Goal: Check status: Check status

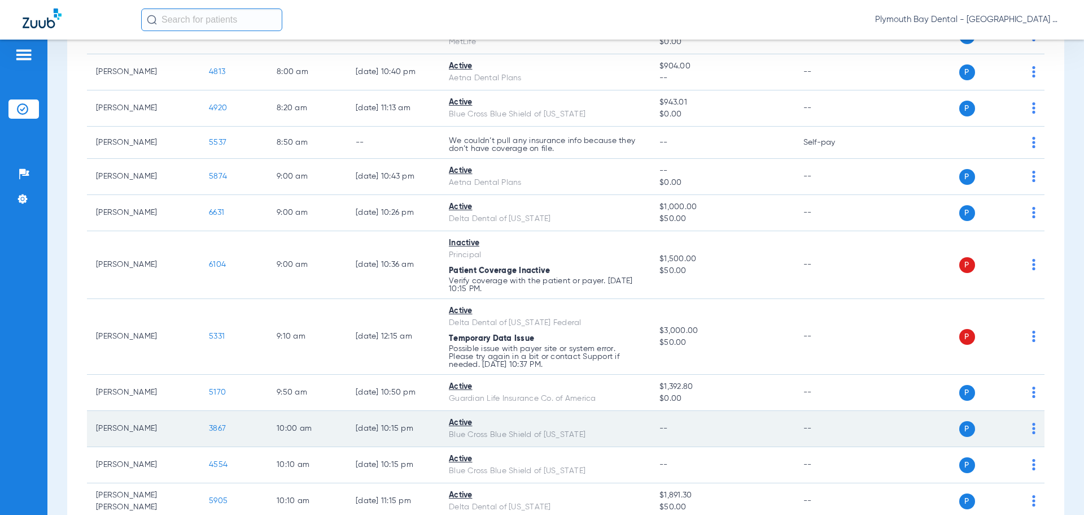
scroll to position [226, 0]
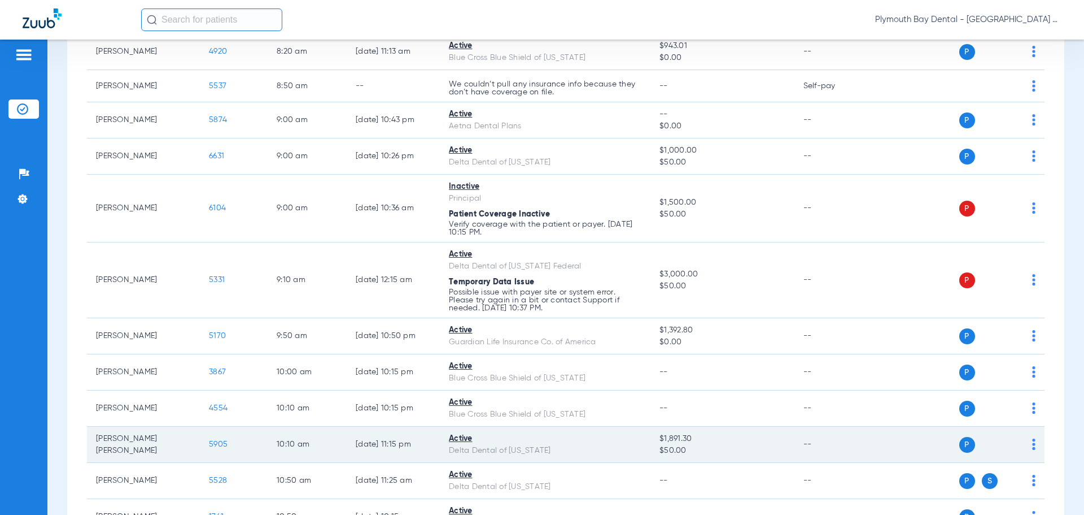
click at [216, 444] on span "5905" at bounding box center [218, 444] width 19 height 8
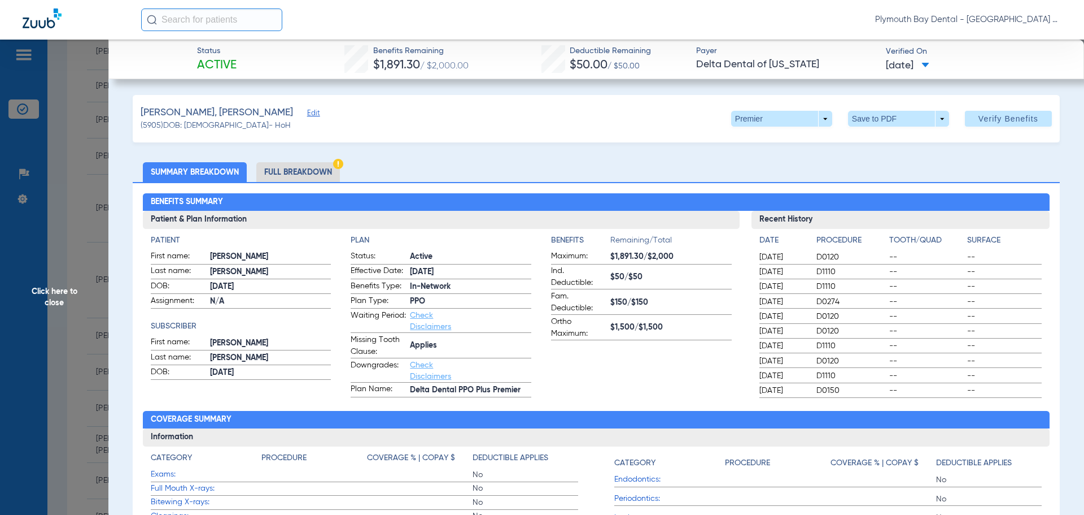
click at [330, 166] on li "Full Breakdown" at bounding box center [298, 172] width 84 height 20
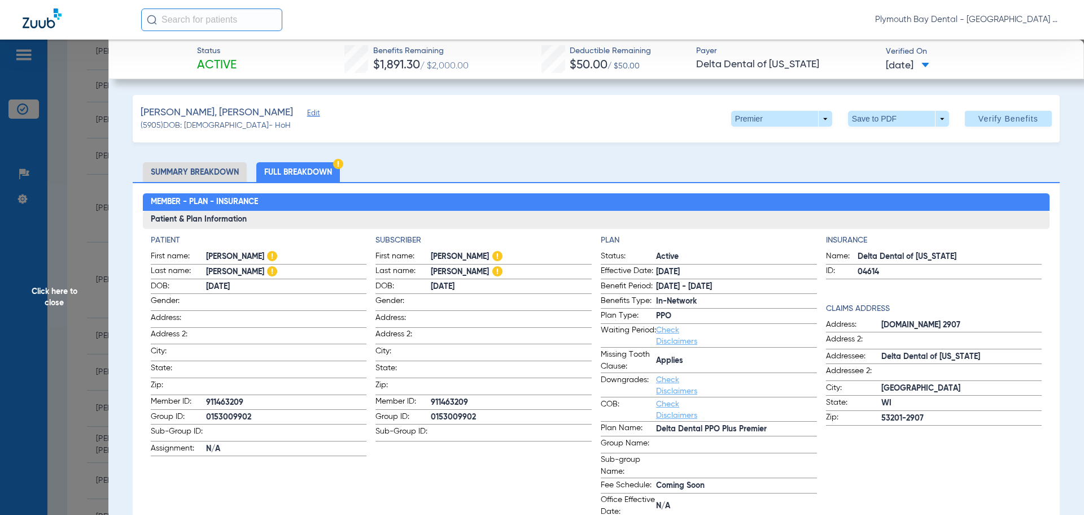
click at [84, 115] on span "Click here to close" at bounding box center [54, 297] width 108 height 515
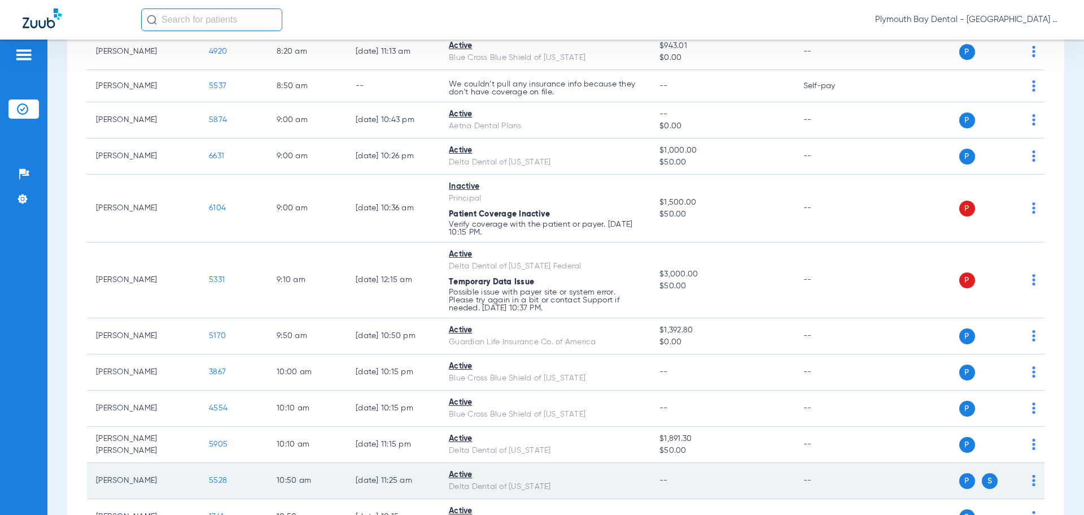
click at [216, 480] on span "5528" at bounding box center [218, 480] width 18 height 8
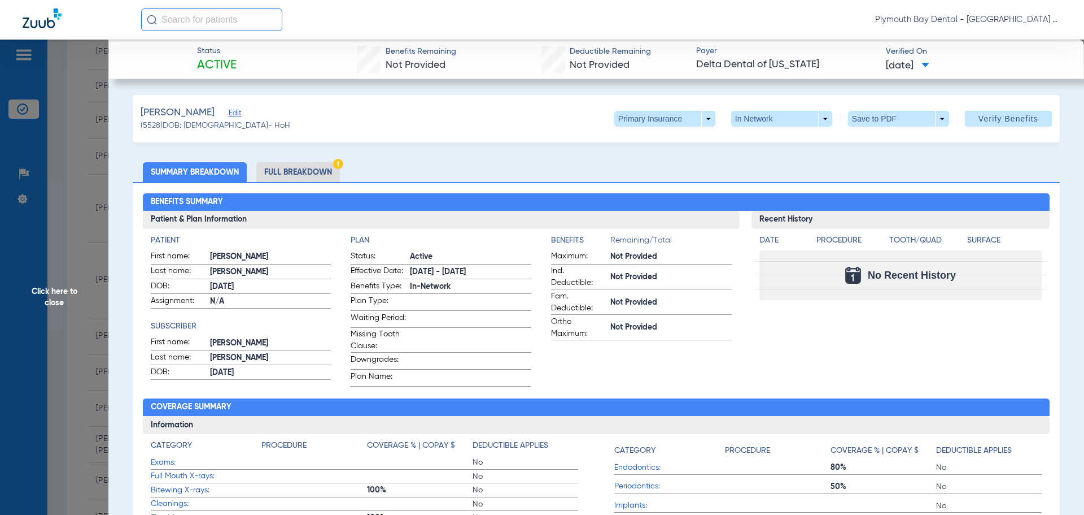
click at [331, 171] on li "Full Breakdown" at bounding box center [298, 172] width 84 height 20
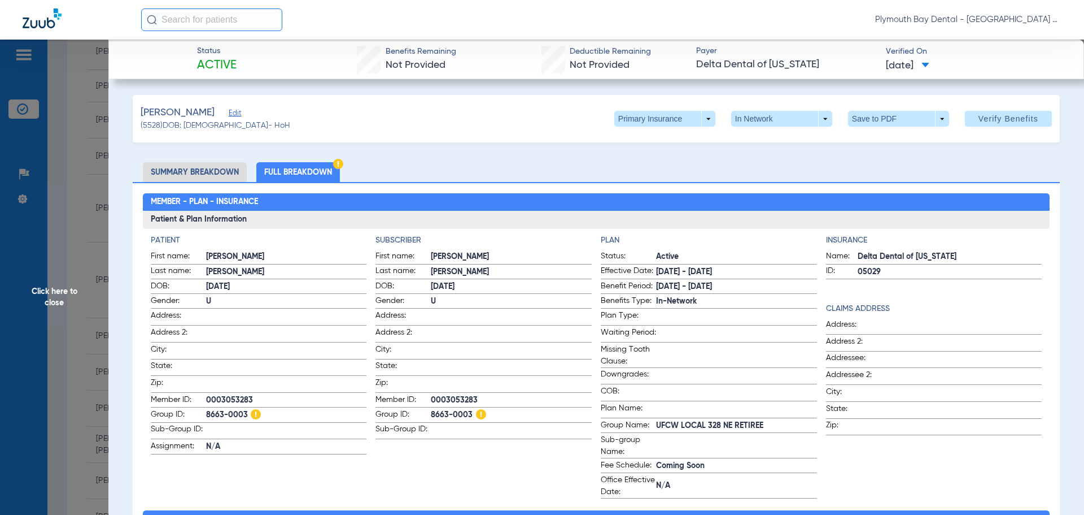
click at [82, 130] on span "Click here to close" at bounding box center [54, 297] width 108 height 515
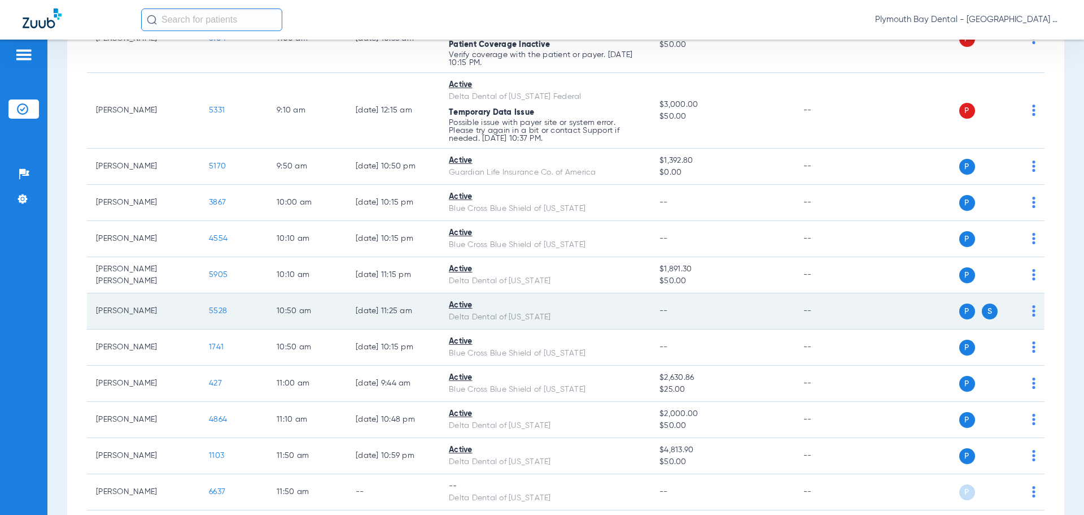
scroll to position [452, 0]
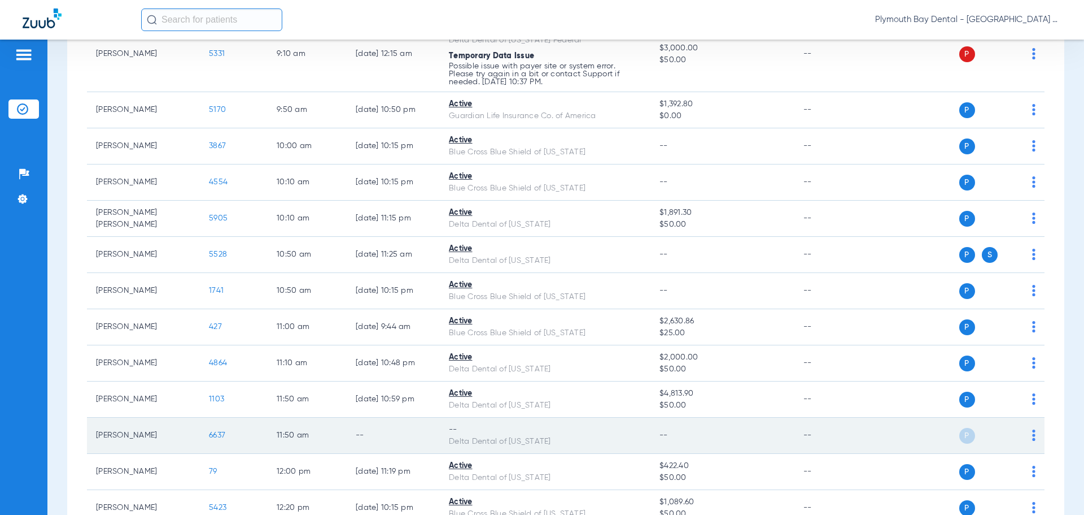
click at [212, 431] on span "6637" at bounding box center [217, 435] width 16 height 8
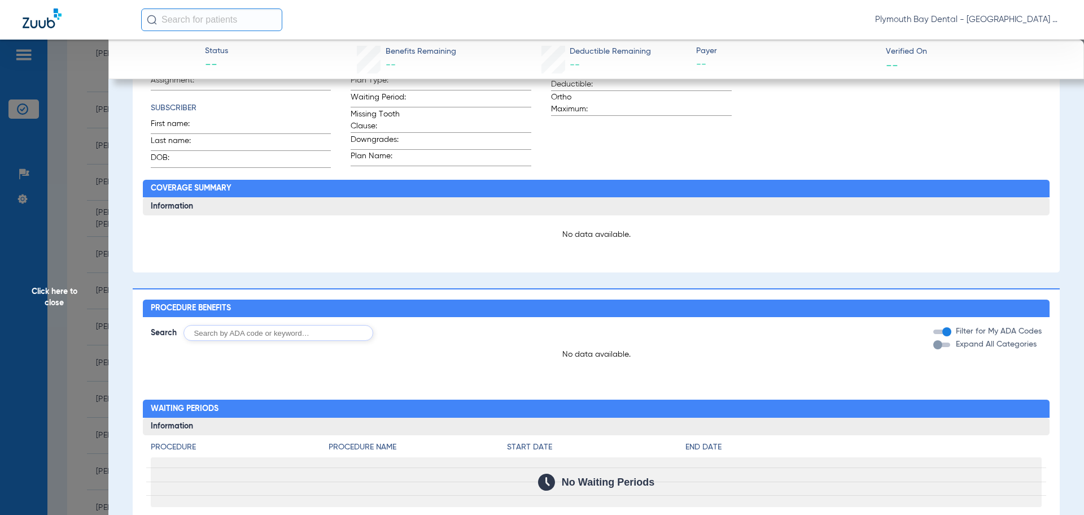
scroll to position [0, 0]
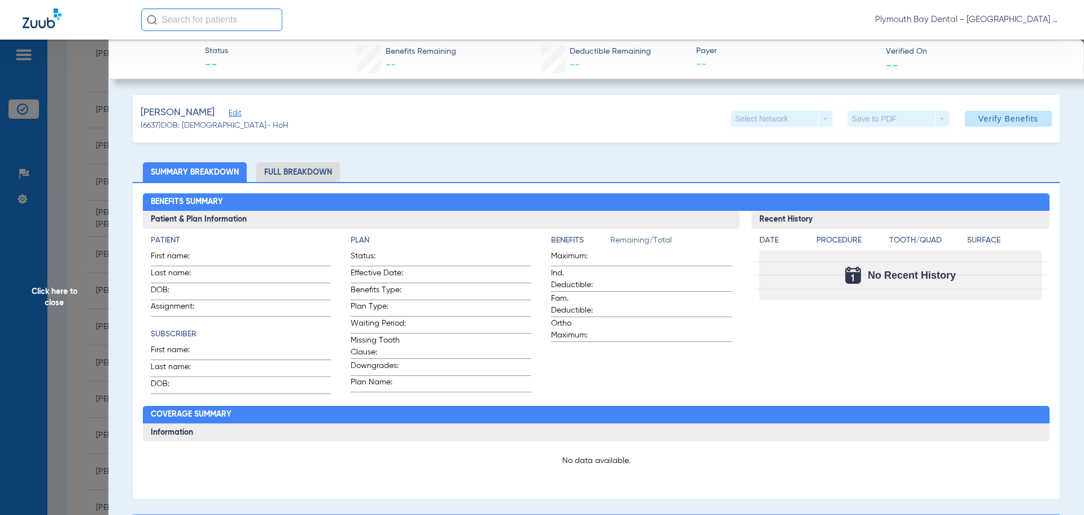
click at [66, 164] on span "Click here to close" at bounding box center [54, 297] width 108 height 515
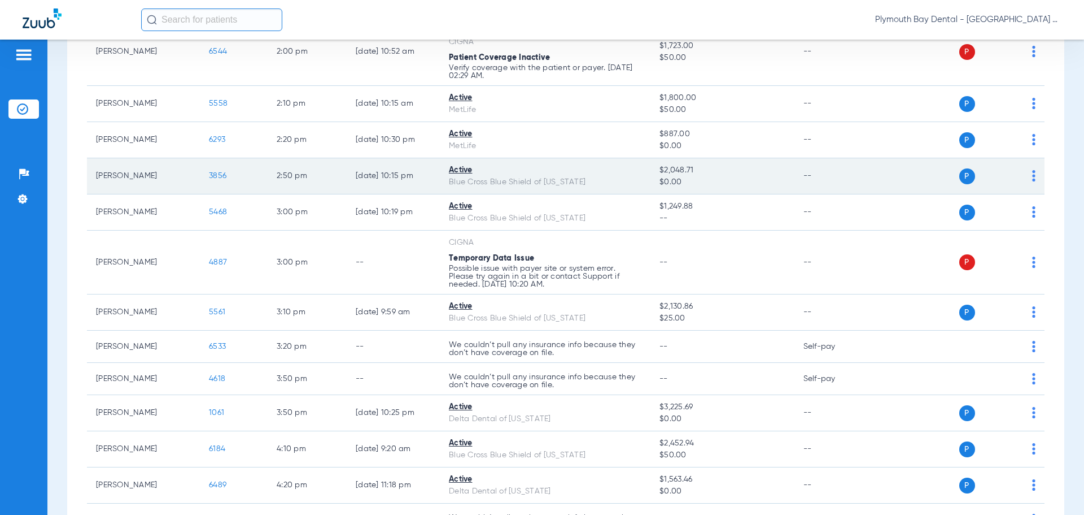
scroll to position [1048, 0]
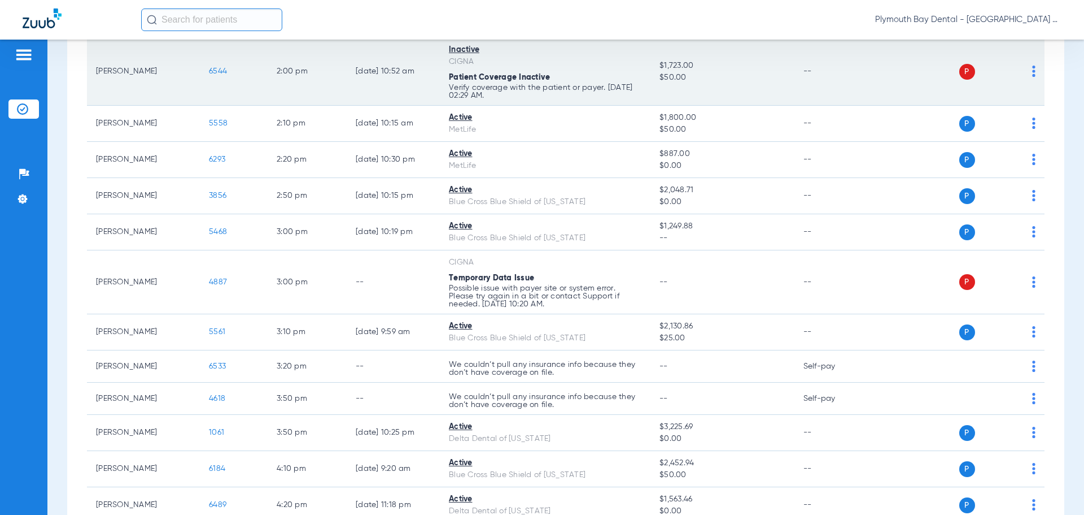
click at [219, 76] on td "6544" at bounding box center [234, 72] width 68 height 68
click at [219, 72] on span "6544" at bounding box center [218, 71] width 18 height 8
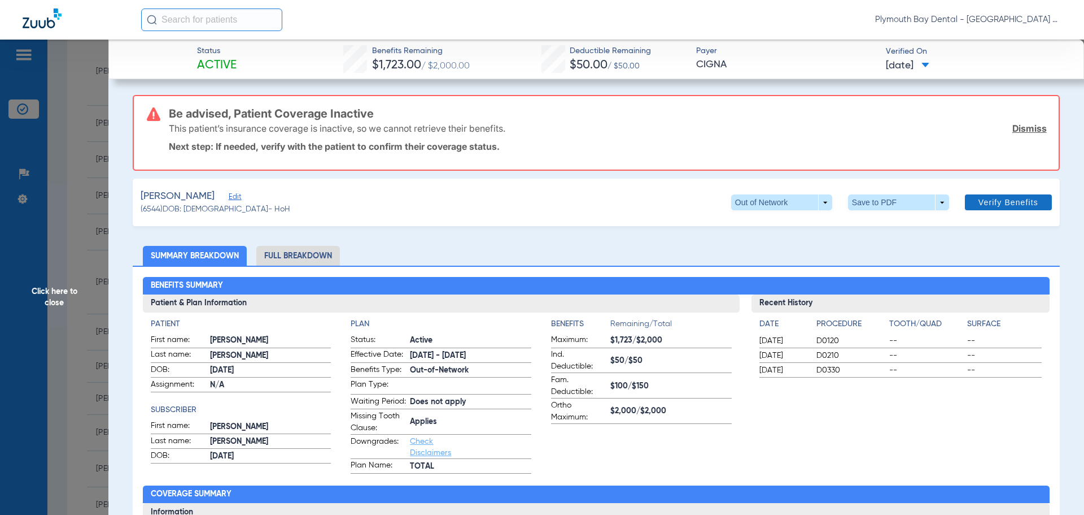
click at [1026, 126] on link "Dismiss" at bounding box center [1030, 128] width 34 height 11
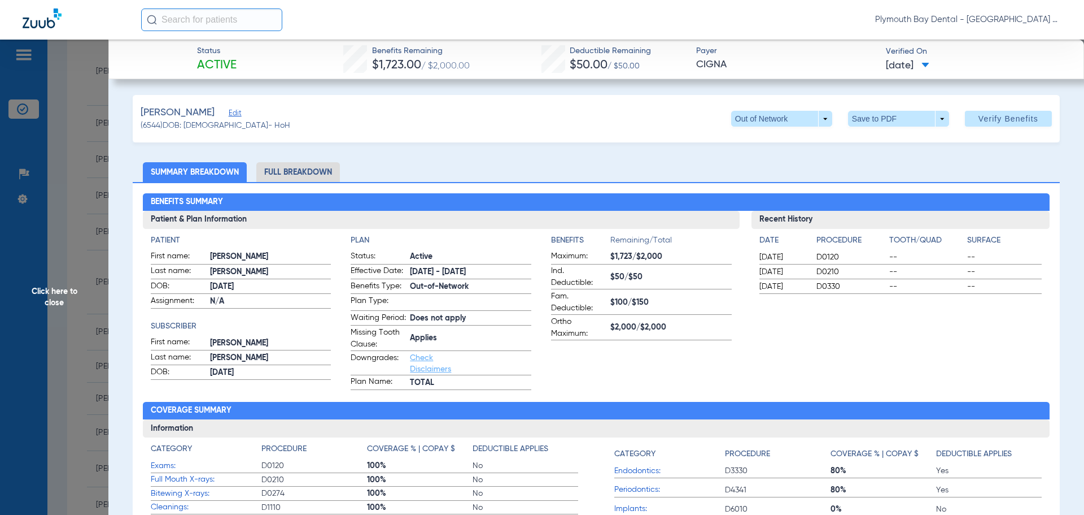
click at [82, 106] on span "Click here to close" at bounding box center [54, 297] width 108 height 515
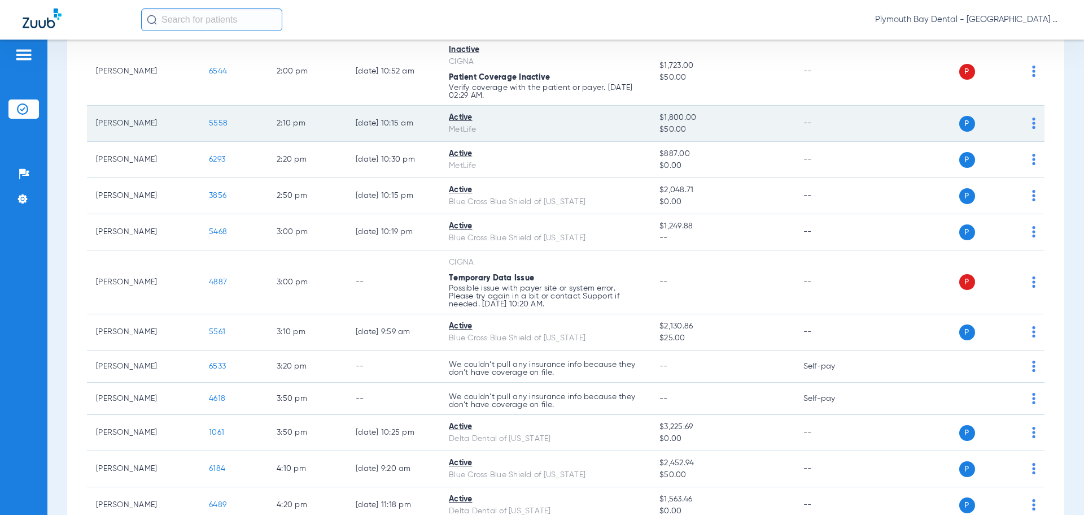
click at [219, 123] on span "5558" at bounding box center [218, 123] width 19 height 8
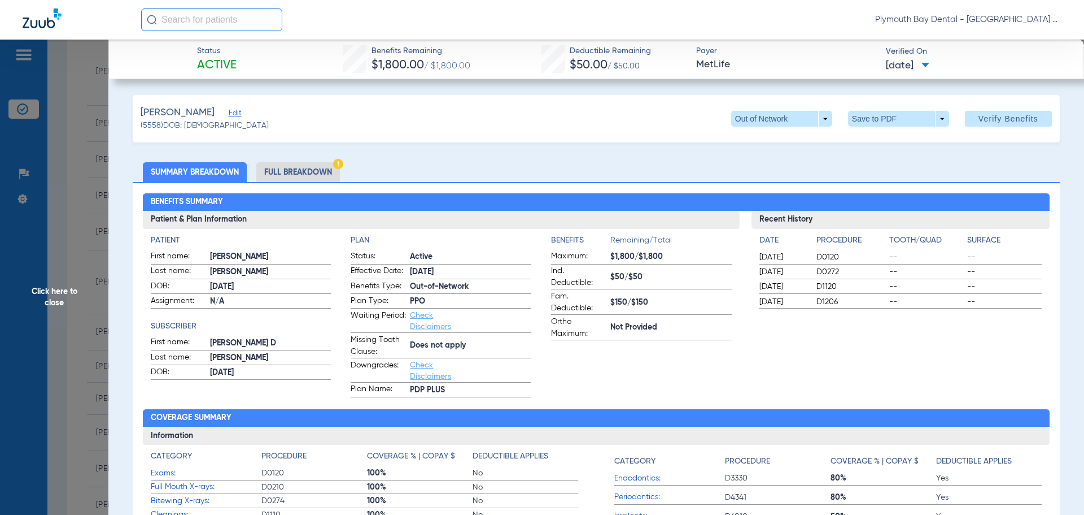
click at [61, 71] on span "Click here to close" at bounding box center [54, 297] width 108 height 515
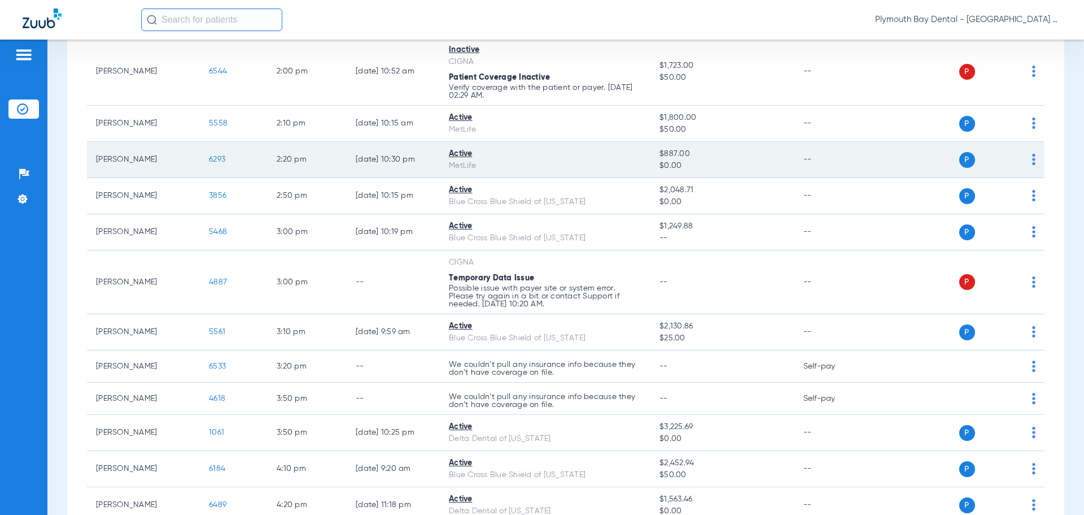
click at [217, 157] on span "6293" at bounding box center [217, 159] width 16 height 8
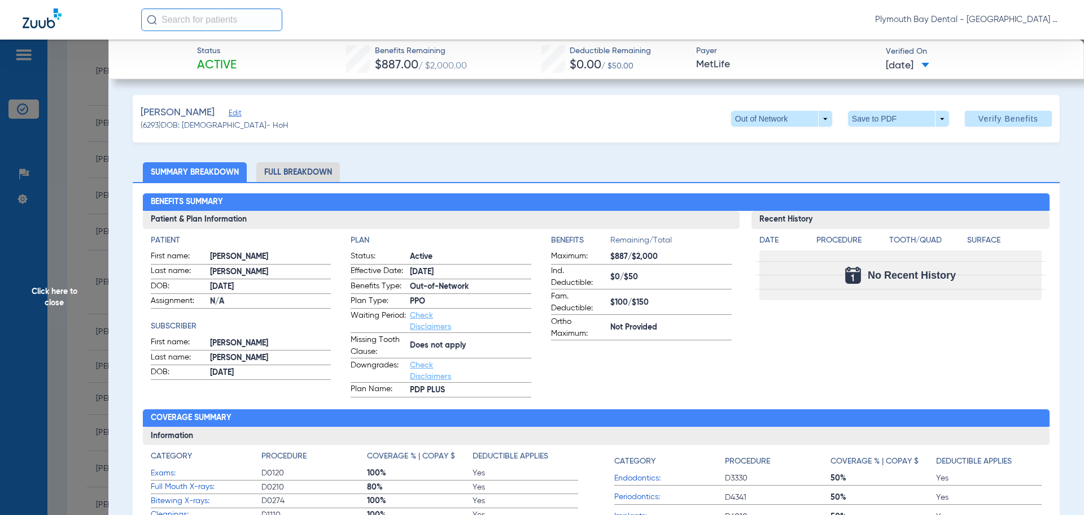
click at [93, 90] on span "Click here to close" at bounding box center [54, 297] width 108 height 515
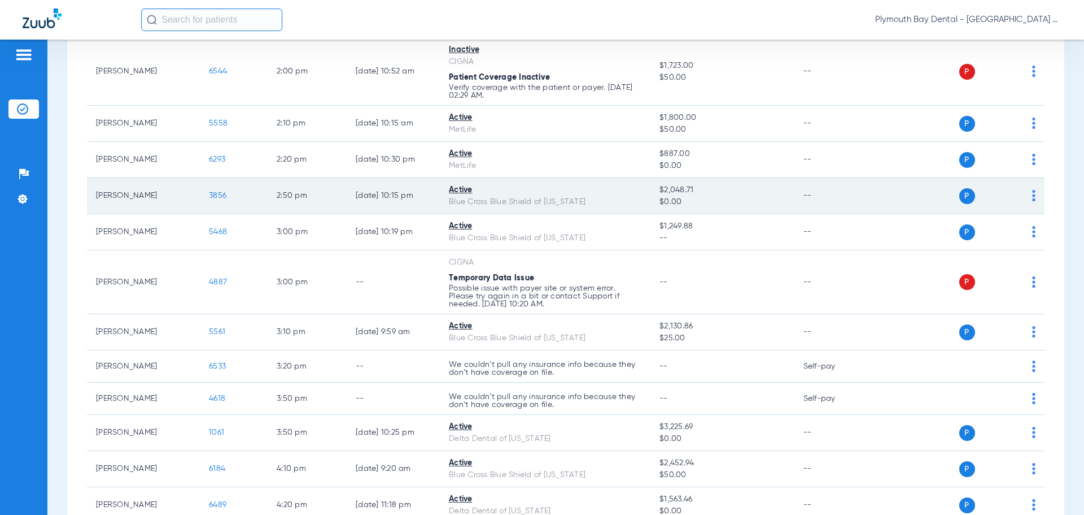
click at [212, 194] on span "3856" at bounding box center [218, 195] width 18 height 8
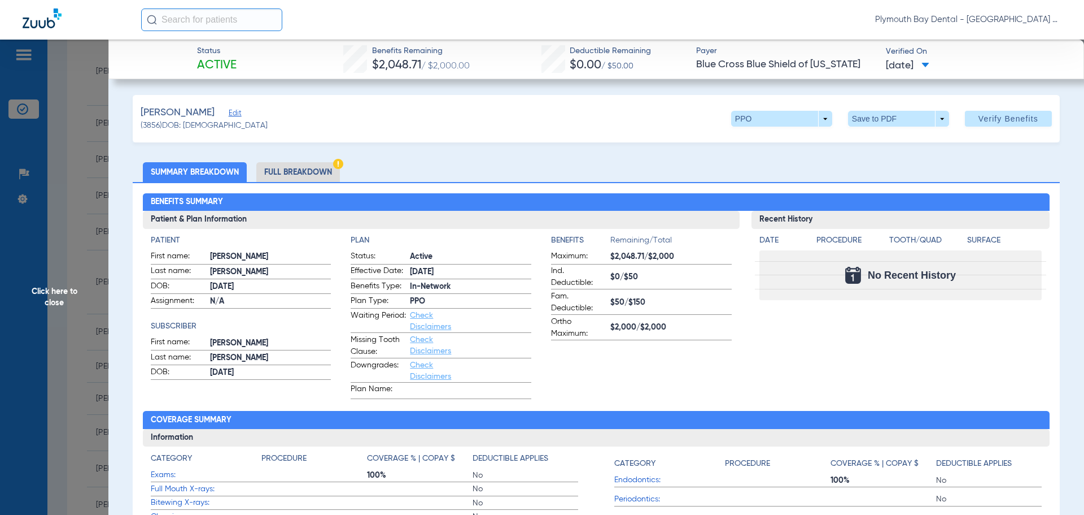
click at [90, 160] on span "Click here to close" at bounding box center [54, 297] width 108 height 515
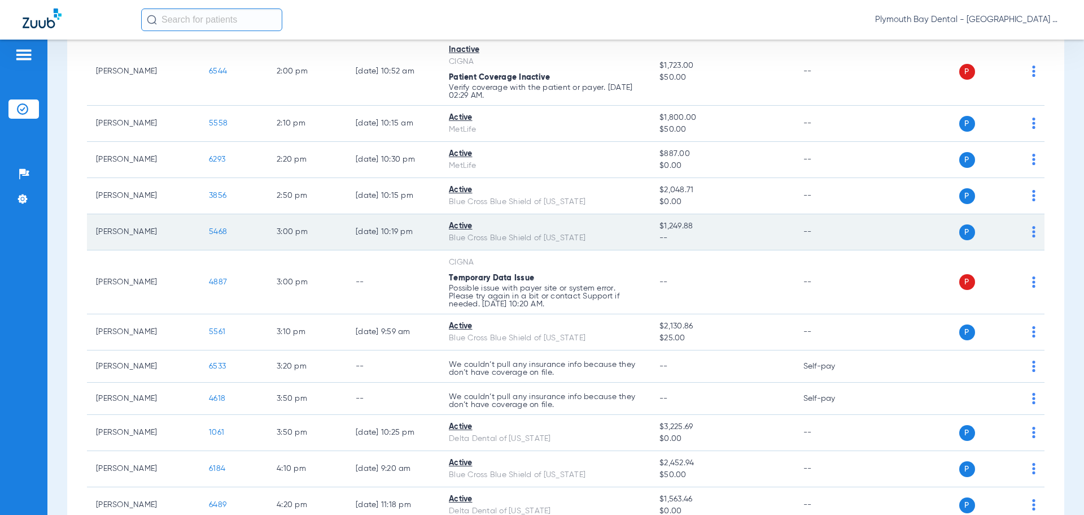
click at [218, 233] on span "5468" at bounding box center [218, 232] width 18 height 8
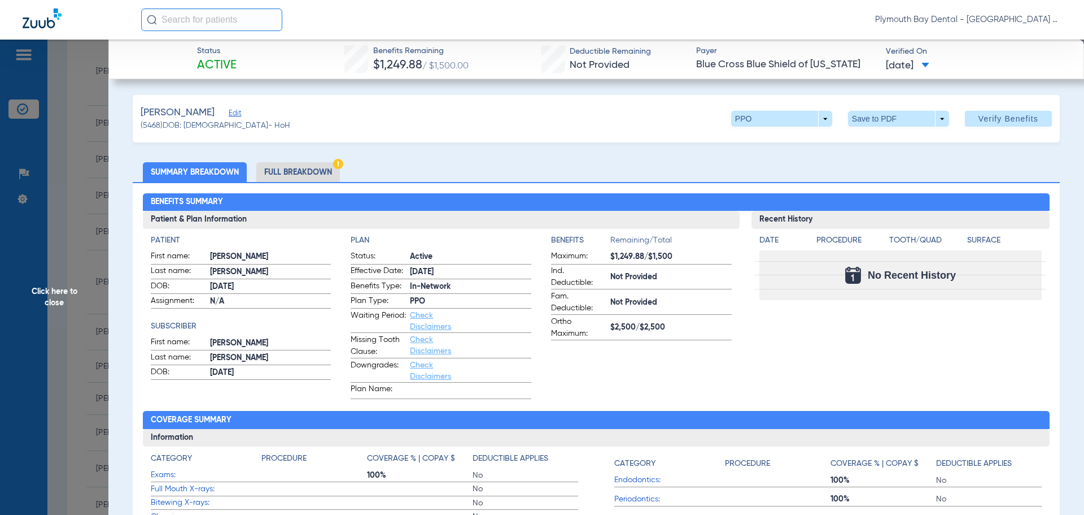
click at [33, 103] on span "Click here to close" at bounding box center [54, 297] width 108 height 515
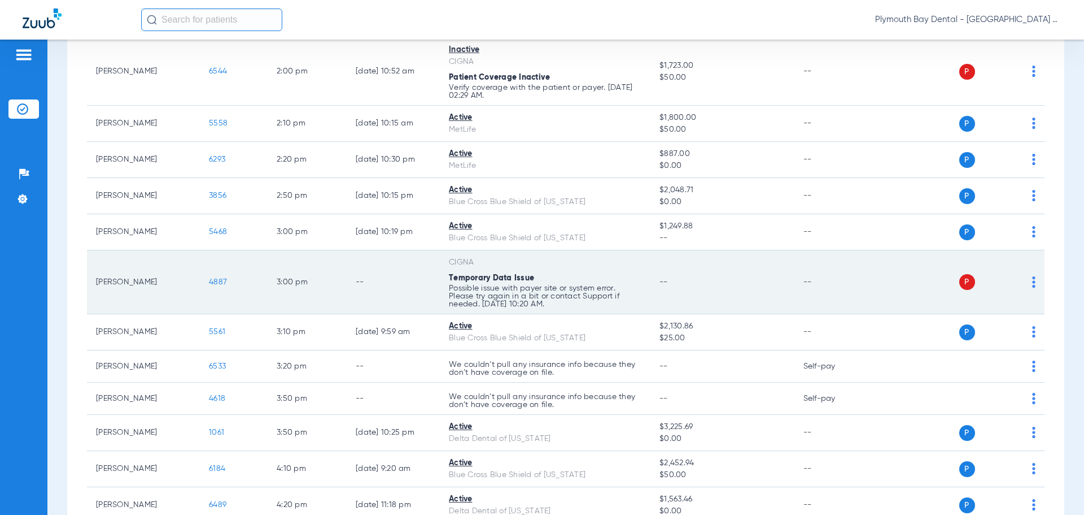
click at [1023, 281] on div "P S" at bounding box center [953, 282] width 165 height 16
click at [1032, 280] on img at bounding box center [1033, 281] width 3 height 11
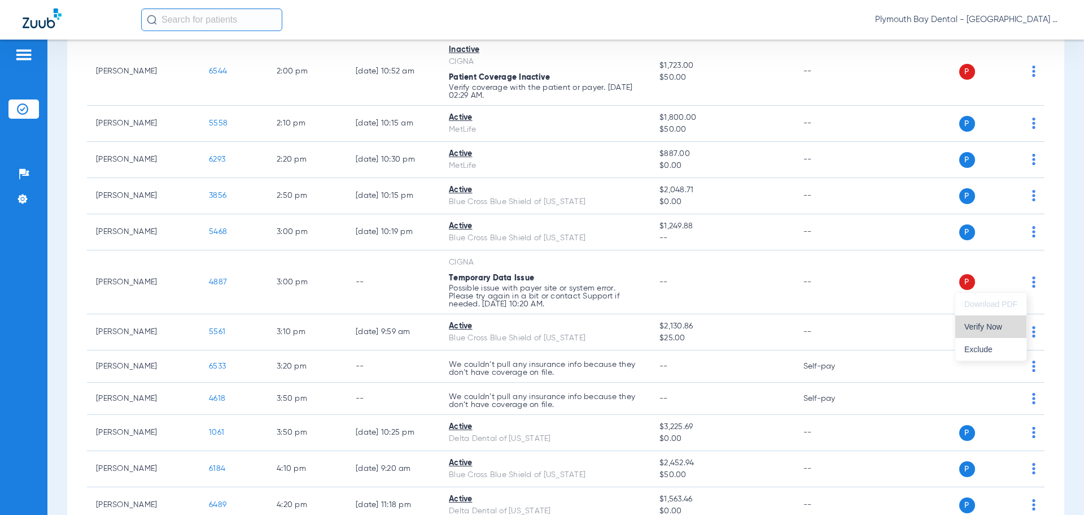
click at [1001, 326] on span "Verify Now" at bounding box center [991, 326] width 53 height 8
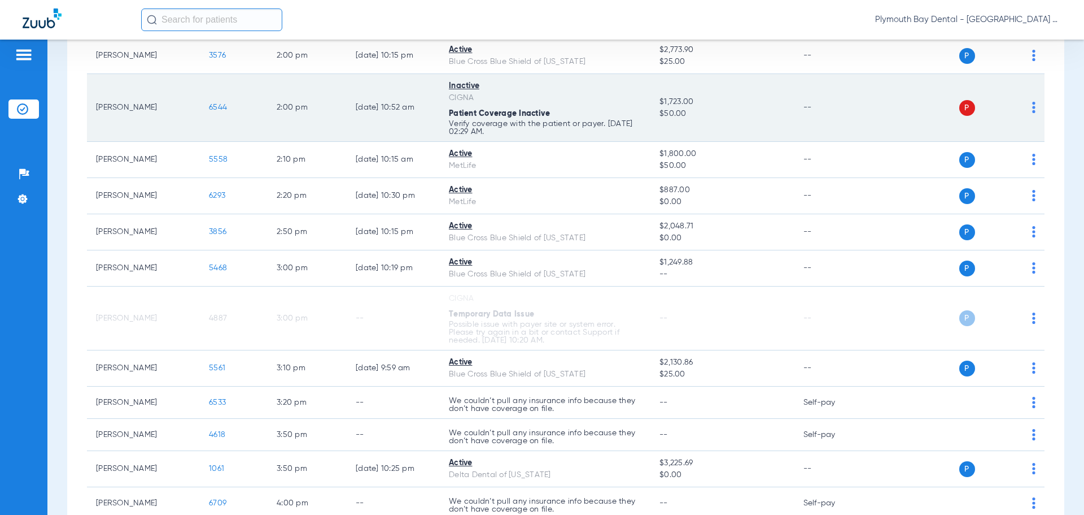
scroll to position [1084, 0]
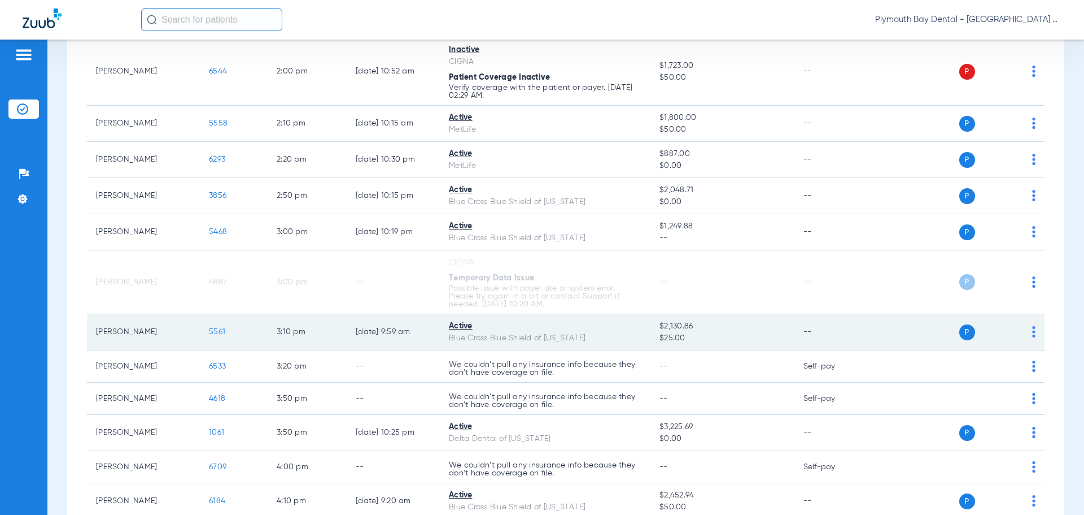
click at [219, 330] on span "5561" at bounding box center [217, 332] width 16 height 8
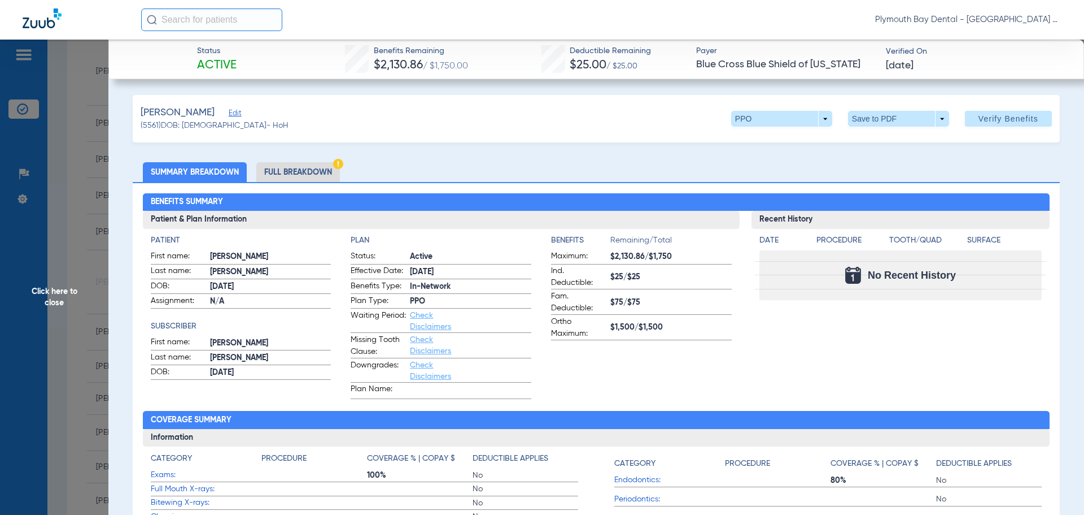
click at [81, 195] on span "Click here to close" at bounding box center [54, 297] width 108 height 515
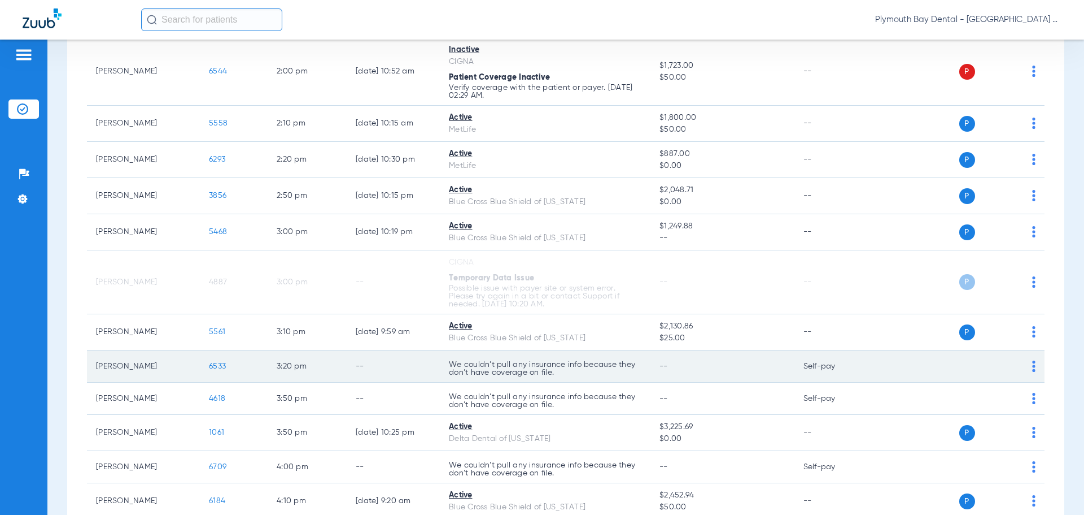
click at [216, 363] on span "6533" at bounding box center [217, 366] width 17 height 8
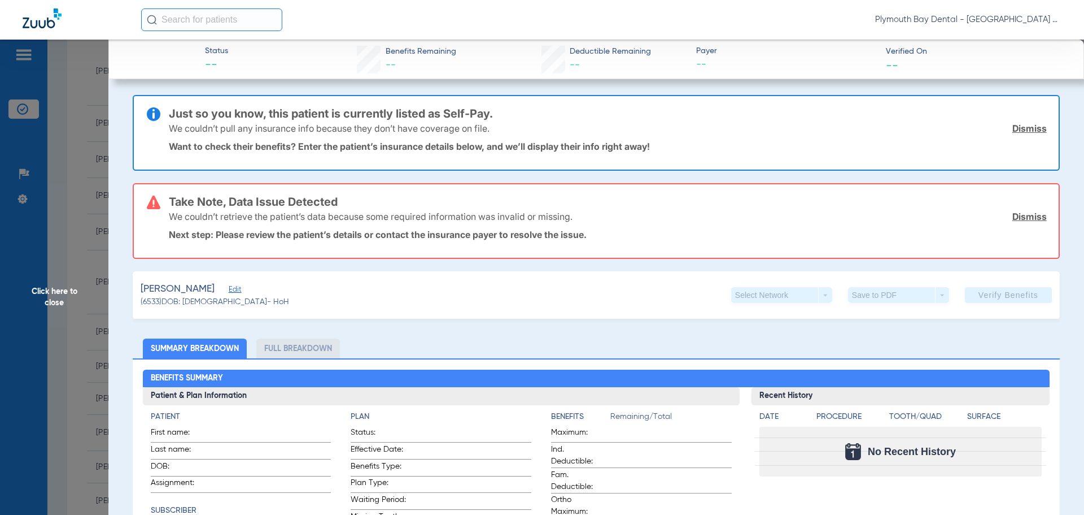
click at [80, 88] on span "Click here to close" at bounding box center [54, 297] width 108 height 515
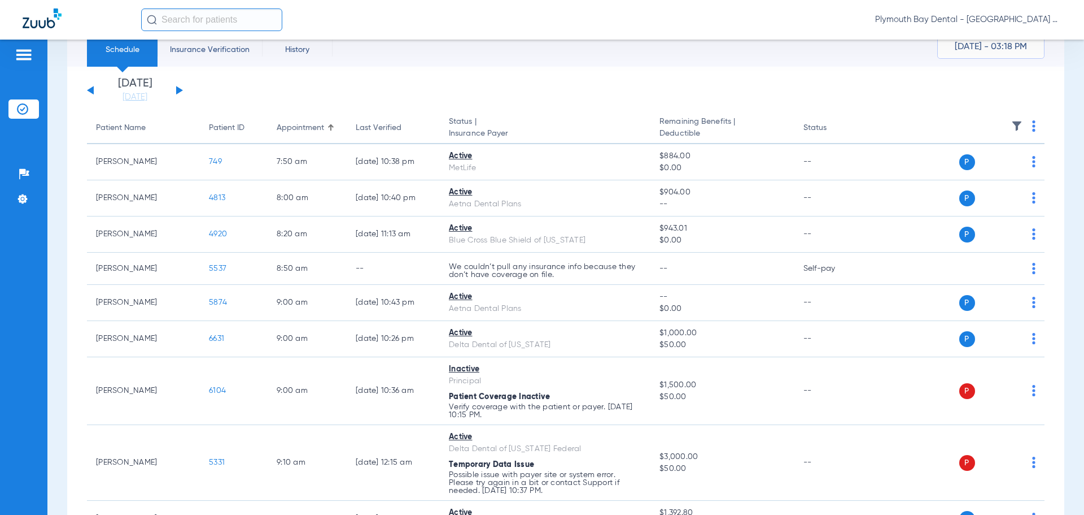
scroll to position [0, 0]
